Goal: Task Accomplishment & Management: Complete application form

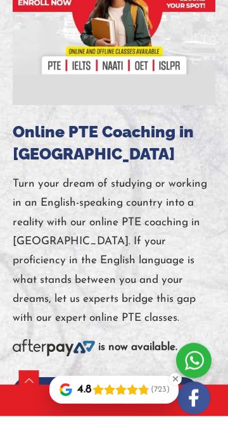
scroll to position [415, 0]
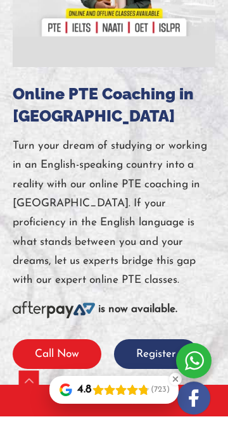
click at [64, 364] on button "Call Now" at bounding box center [57, 362] width 89 height 30
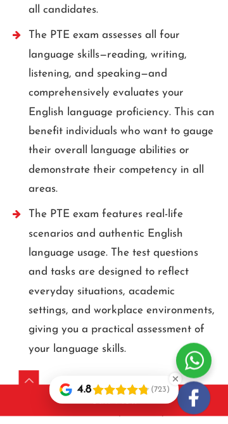
scroll to position [4492, 0]
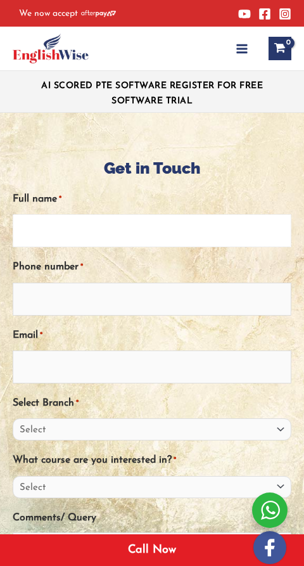
click at [73, 214] on input "Full name *" at bounding box center [152, 230] width 279 height 33
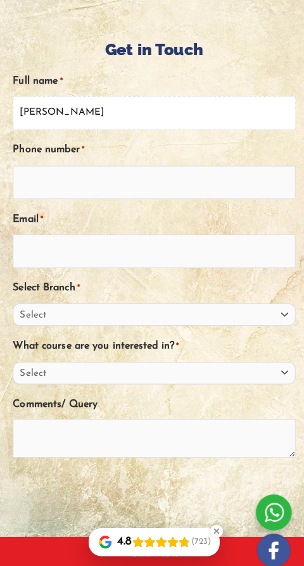
type input "[PERSON_NAME]"
click at [87, 188] on input "Phone number *" at bounding box center [152, 184] width 279 height 33
type input "0220919987"
click at [125, 254] on input "Email *" at bounding box center [152, 252] width 279 height 33
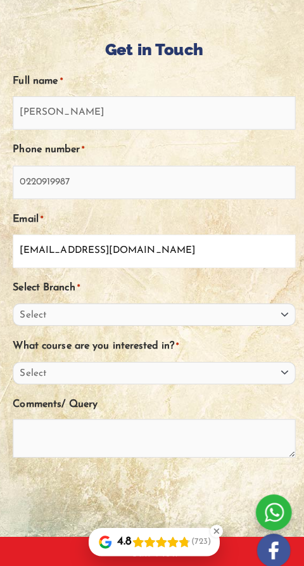
type input "[EMAIL_ADDRESS][DOMAIN_NAME]"
click at [277, 315] on select "Select [GEOGRAPHIC_DATA] [GEOGRAPHIC_DATA] [GEOGRAPHIC_DATA] EnglishWise Global…" at bounding box center [152, 315] width 279 height 22
select select "[GEOGRAPHIC_DATA]"
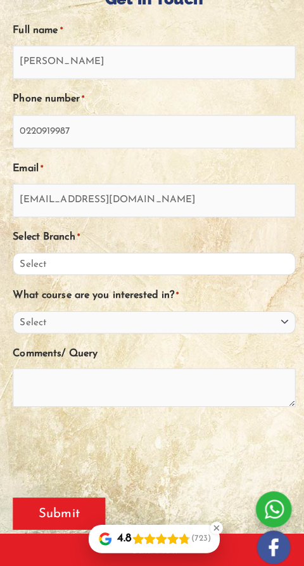
scroll to position [167, 0]
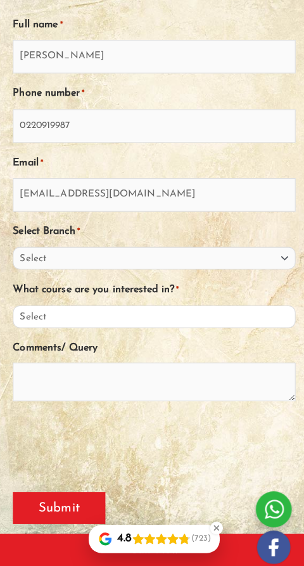
click at [274, 326] on select "Select PTE NAATI IELTS OET General English" at bounding box center [152, 320] width 279 height 22
select select "PTE"
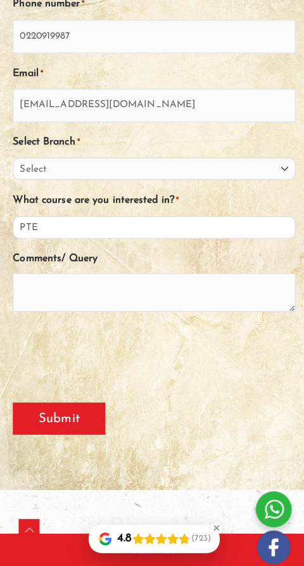
scroll to position [255, 0]
click at [92, 289] on textarea "Comments/ Query" at bounding box center [152, 296] width 279 height 38
type textarea "U"
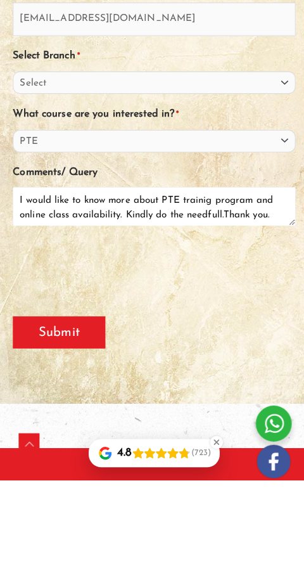
type textarea "I would like to know more about PTE trainig program and online class availabili…"
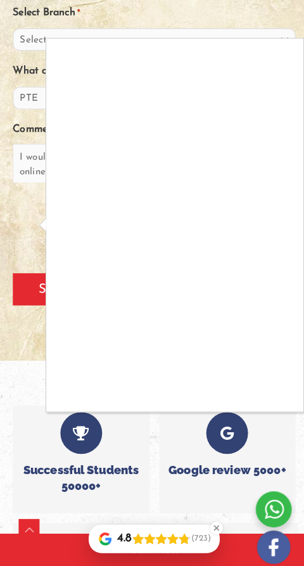
scroll to position [382, 0]
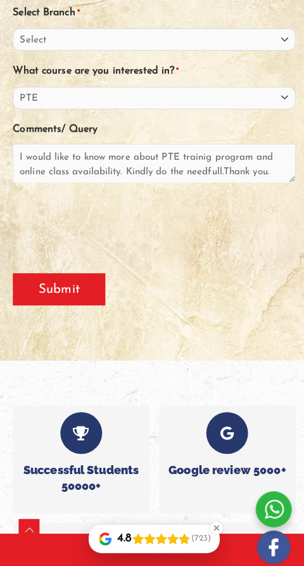
click at [72, 288] on input "Submit" at bounding box center [58, 293] width 91 height 32
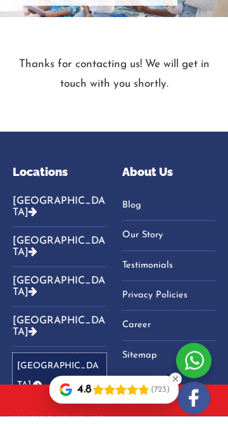
click at [50, 361] on link "[GEOGRAPHIC_DATA]" at bounding box center [60, 384] width 94 height 46
